Goal: Task Accomplishment & Management: Use online tool/utility

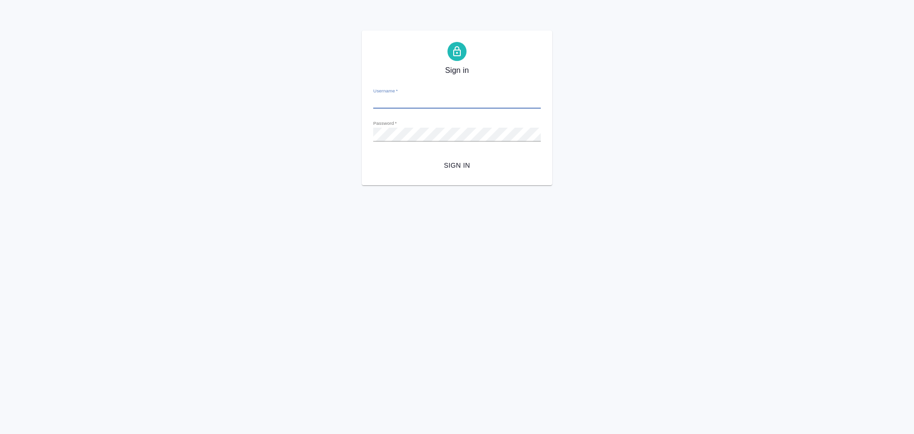
type input "[PERSON_NAME][EMAIL_ADDRESS][DOMAIN_NAME]"
click at [416, 163] on span "Sign in" at bounding box center [457, 165] width 152 height 12
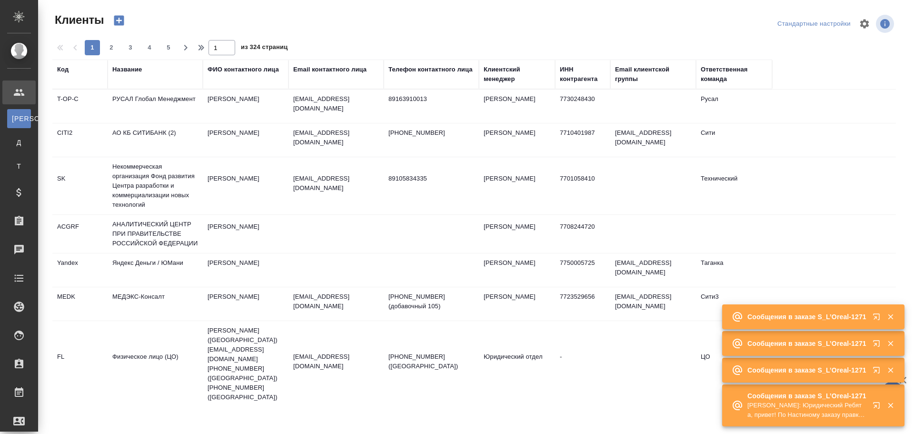
select select "RU"
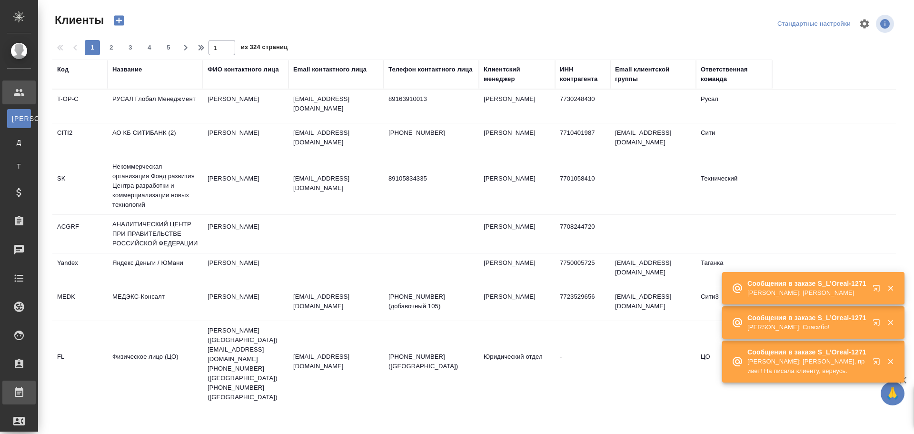
click at [19, 386] on div "Работы" at bounding box center [7, 392] width 24 height 14
